Goal: Transaction & Acquisition: Purchase product/service

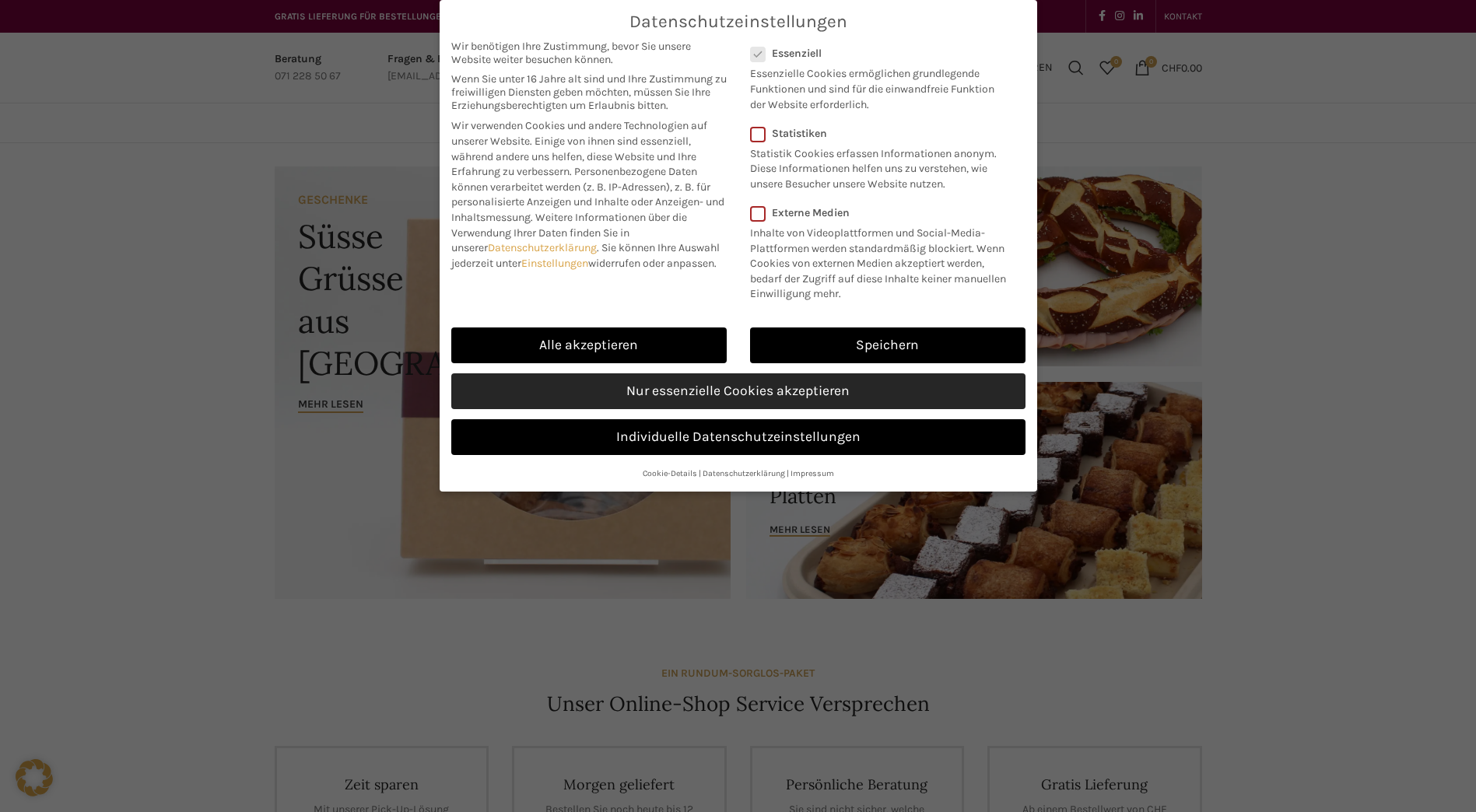
click at [867, 395] on link "Nur essenzielle Cookies akzeptieren" at bounding box center [738, 391] width 574 height 36
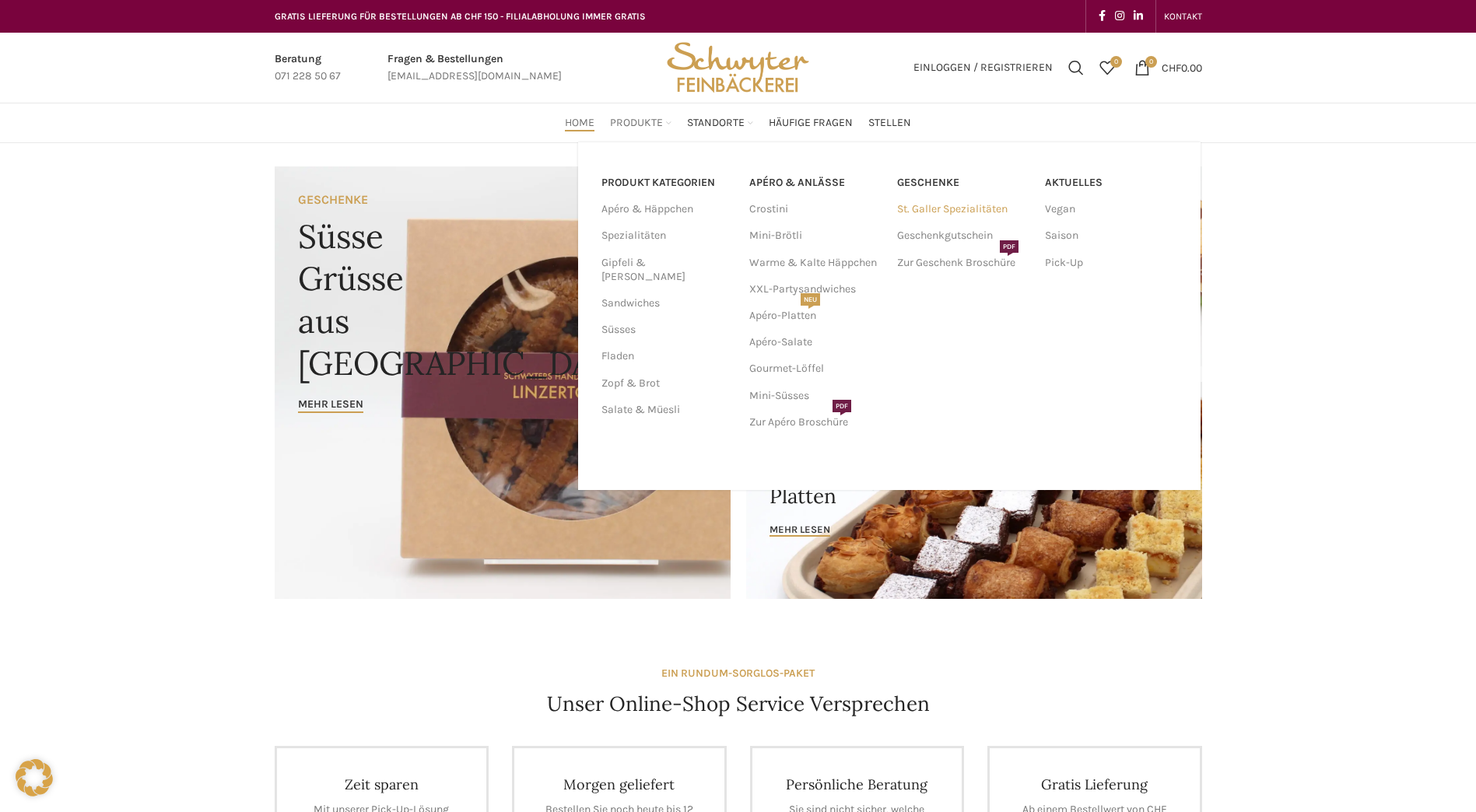
click at [976, 199] on link "St. Galler Spezialitäten" at bounding box center [963, 209] width 132 height 27
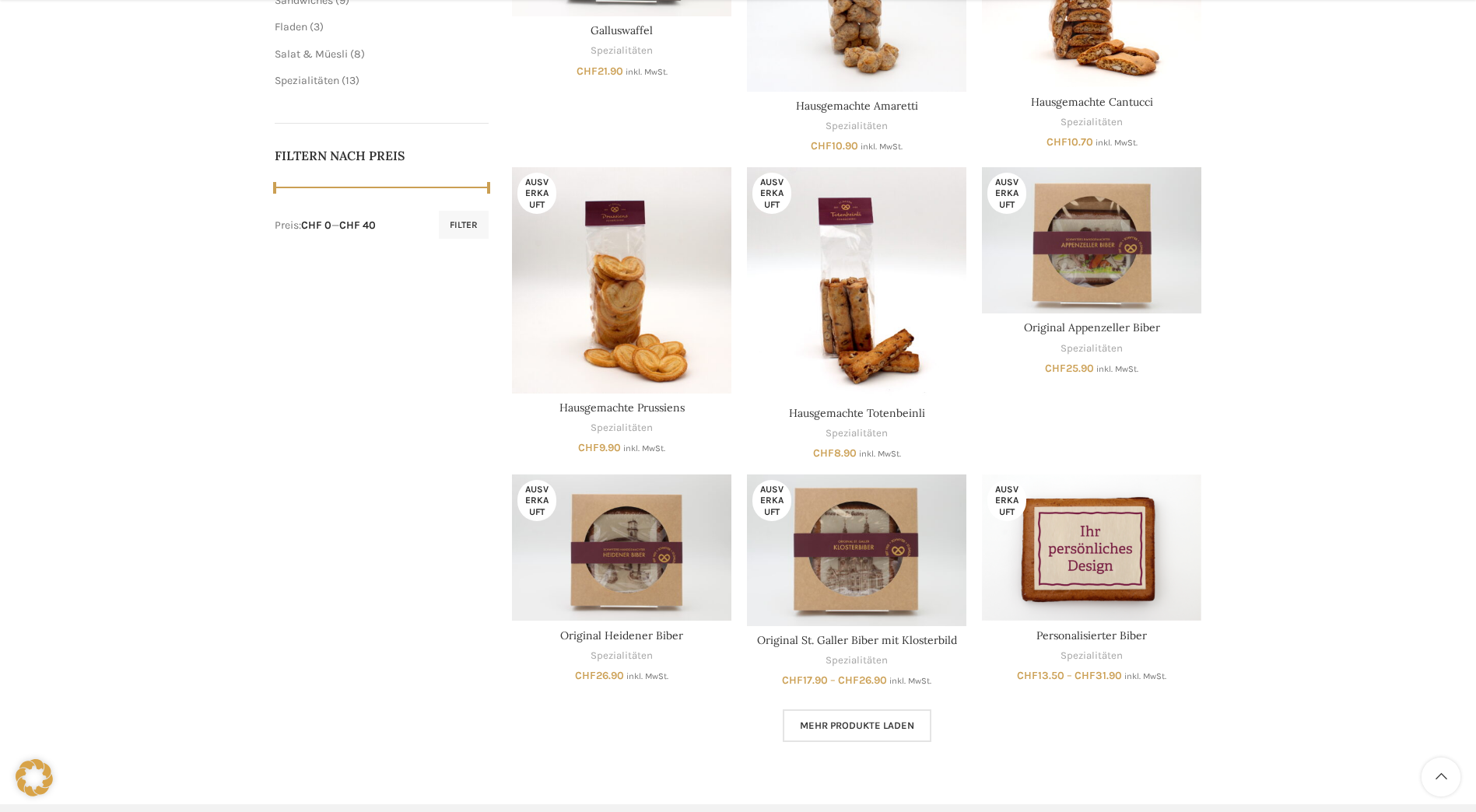
scroll to position [700, 0]
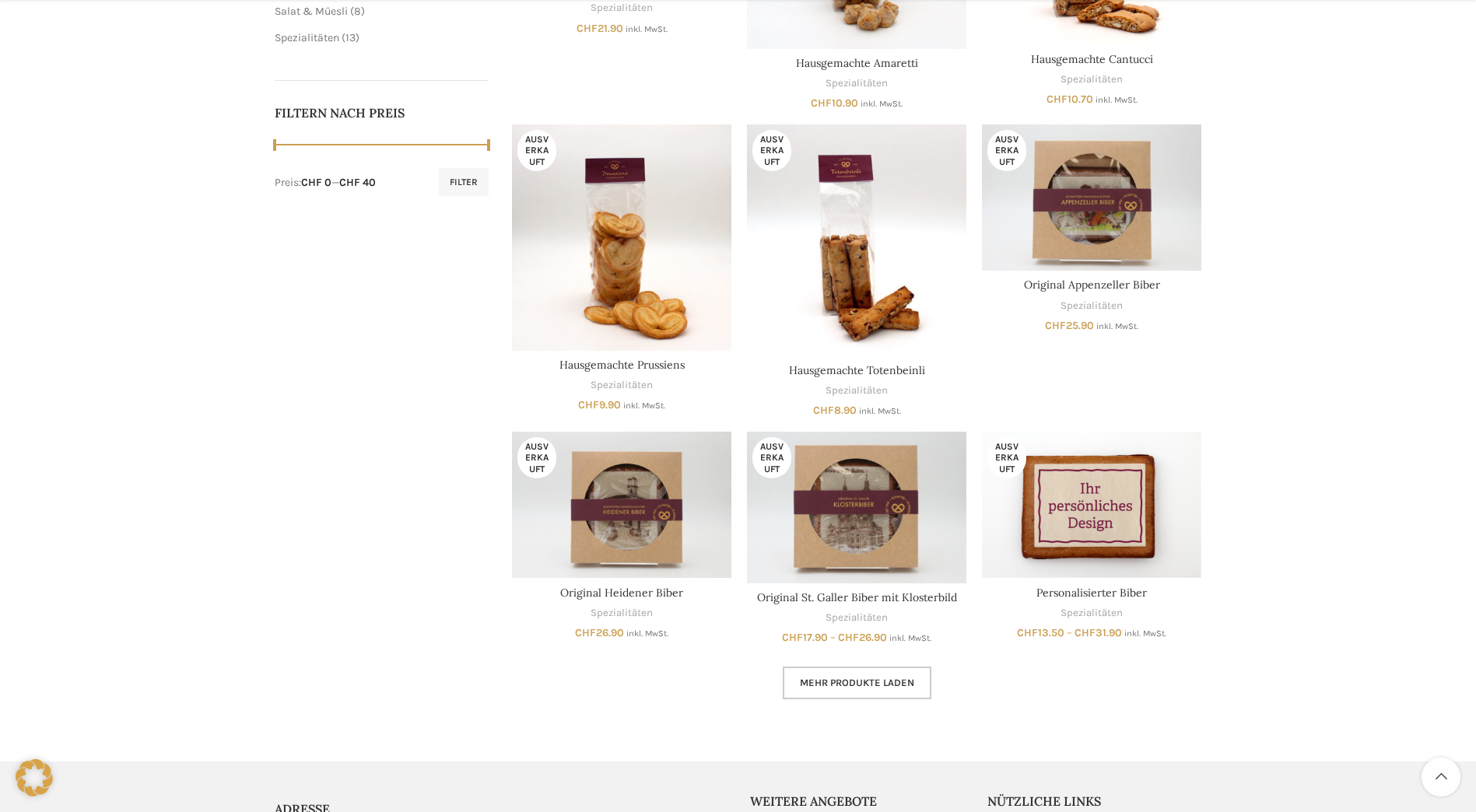
click at [863, 687] on span "Mehr Produkte laden" at bounding box center [857, 683] width 115 height 12
